Goal: Complete application form

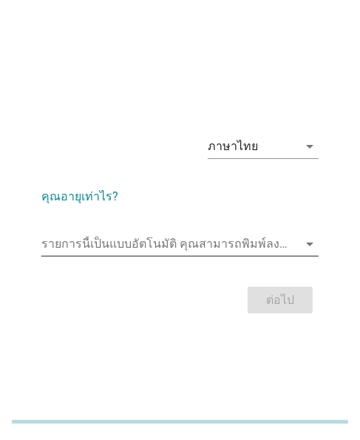
click at [124, 248] on input "รายการนี้เป็นแบบอัตโนมัติ คุณสามารถพิมพ์ลงในรายการนี้" at bounding box center [169, 244] width 257 height 24
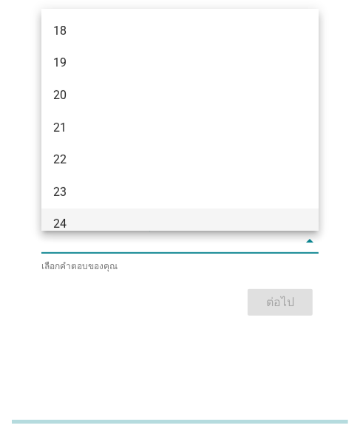
click at [75, 223] on div "24" at bounding box center [169, 224] width 232 height 18
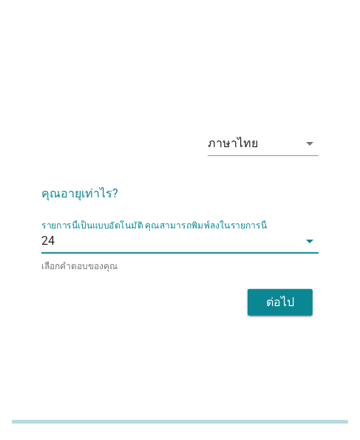
click at [241, 301] on div "ต่อไป" at bounding box center [179, 303] width 277 height 36
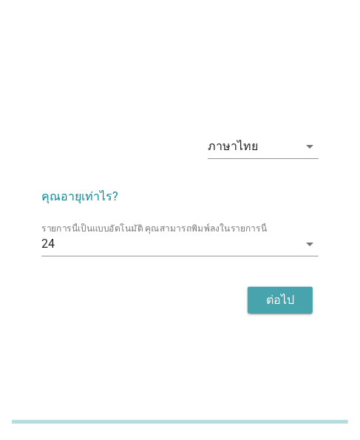
click at [267, 301] on div "ต่อไป" at bounding box center [280, 300] width 41 height 18
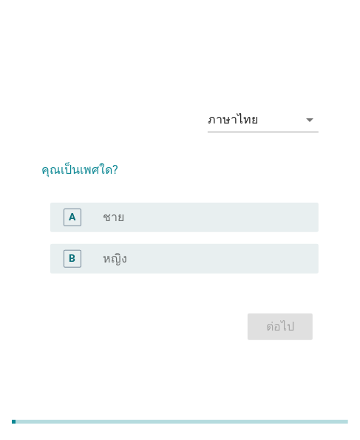
click at [74, 247] on div "B radio_button_unchecked หญิง" at bounding box center [184, 259] width 268 height 30
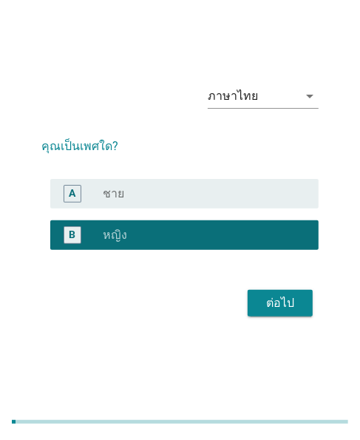
scroll to position [36, 0]
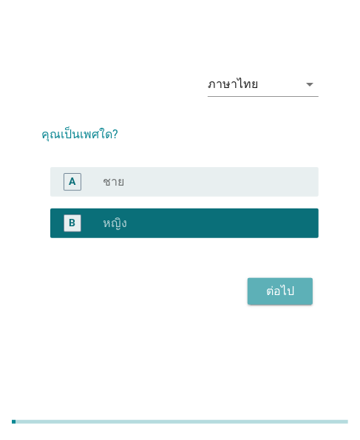
drag, startPoint x: 285, startPoint y: 295, endPoint x: 360, endPoint y: 312, distance: 77.3
click at [290, 297] on div "ต่อไป" at bounding box center [280, 292] width 41 height 18
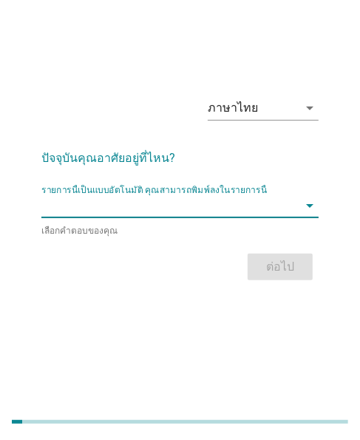
click at [105, 204] on input "รายการนี้เป็นแบบอัตโนมัติ คุณสามารถพิมพ์ลงในรายการนี้" at bounding box center [169, 206] width 257 height 24
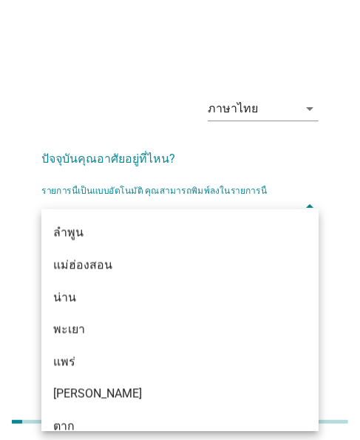
scroll to position [862, 0]
